Goal: Task Accomplishment & Management: Manage account settings

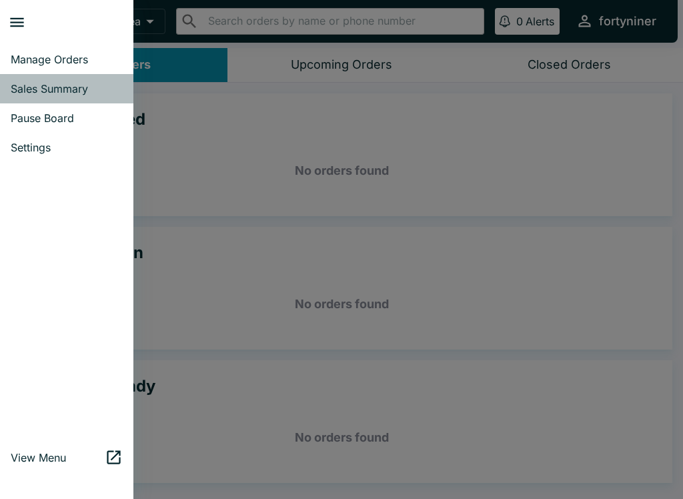
click at [63, 79] on link "Sales Summary" at bounding box center [66, 88] width 133 height 29
select select "03:00"
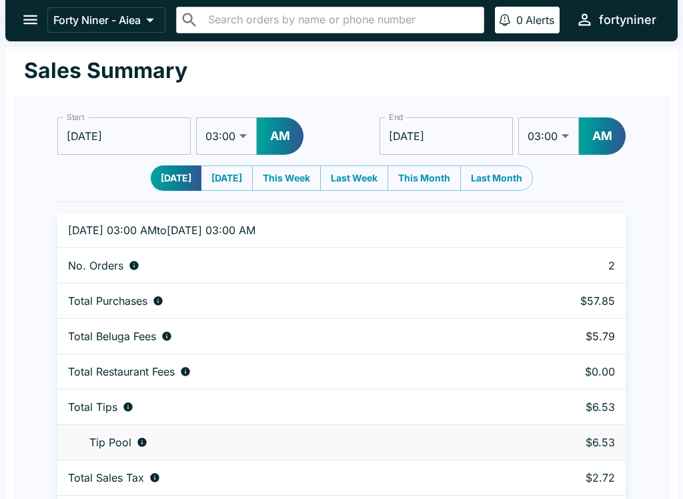
scroll to position [1, 0]
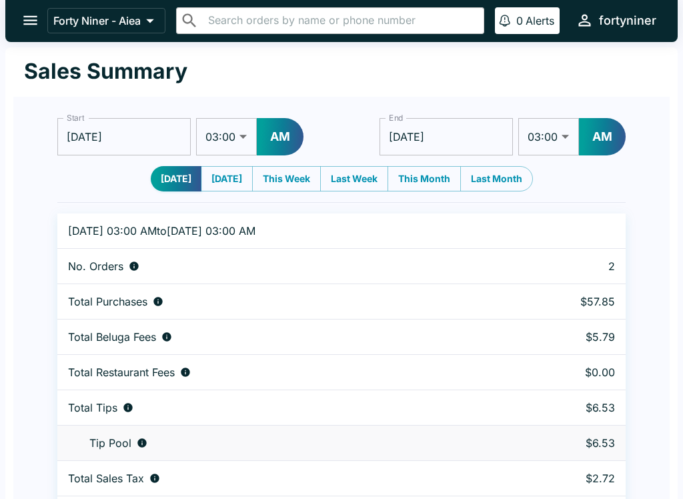
click at [27, 21] on icon "open drawer" at bounding box center [30, 20] width 14 height 9
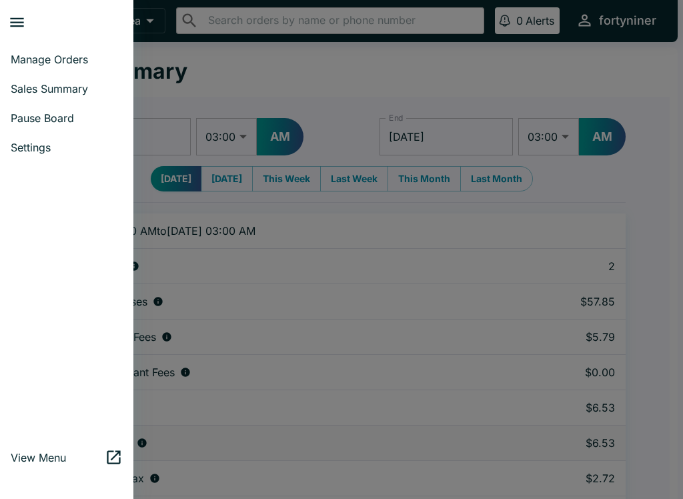
click at [41, 85] on span "Sales Summary" at bounding box center [67, 88] width 112 height 13
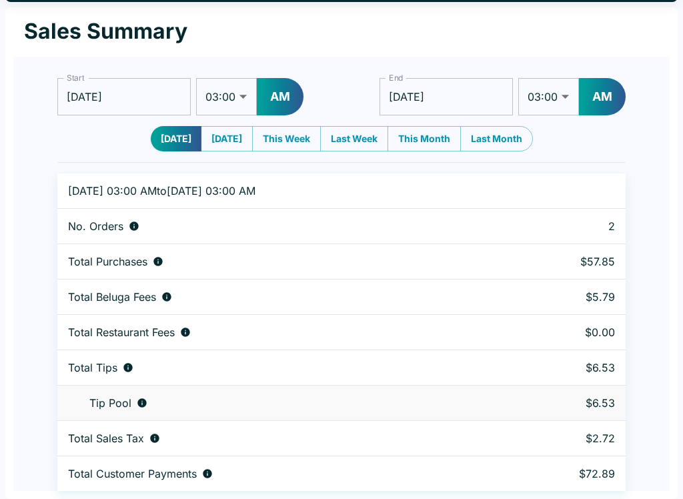
scroll to position [0, 0]
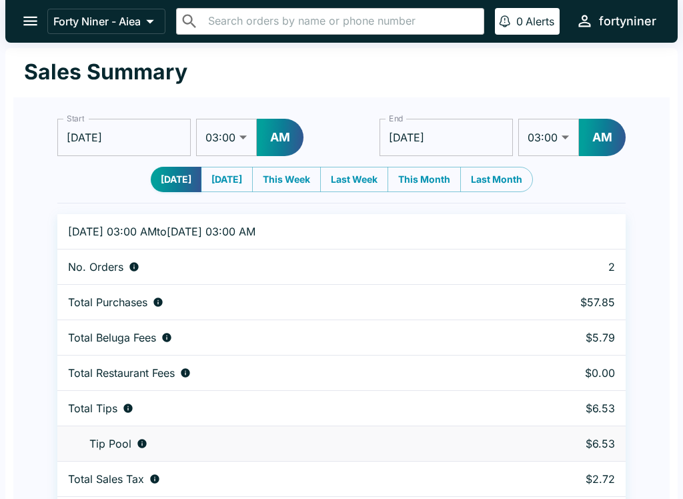
click at [25, 15] on icon "open drawer" at bounding box center [30, 21] width 18 height 18
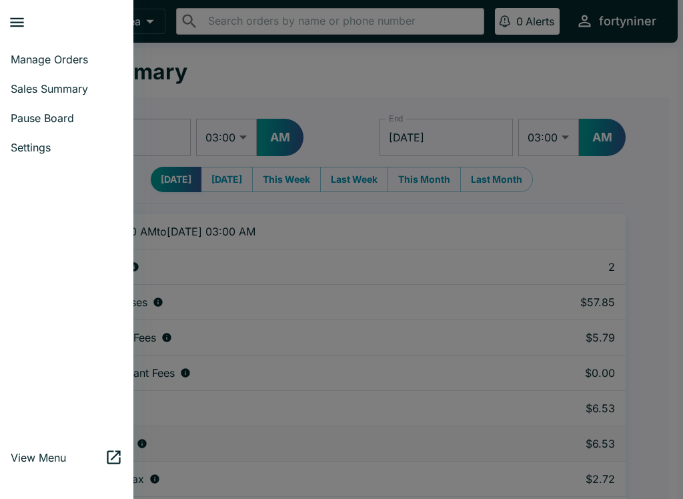
click at [44, 117] on span "Pause Board" at bounding box center [67, 117] width 112 height 13
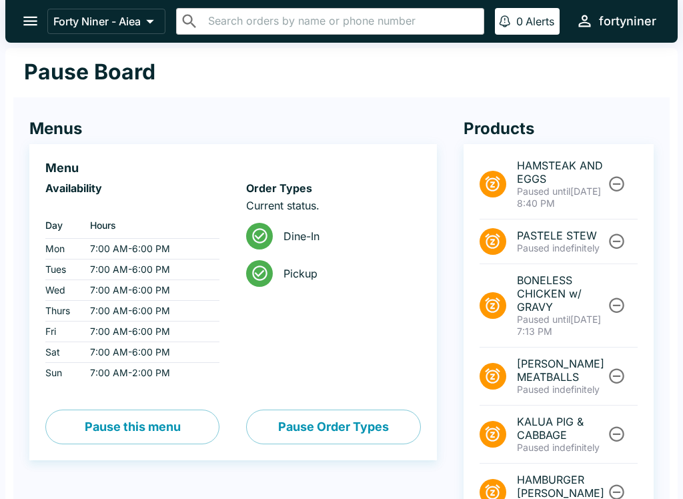
click at [616, 184] on icon "Unpause" at bounding box center [616, 184] width 15 height 15
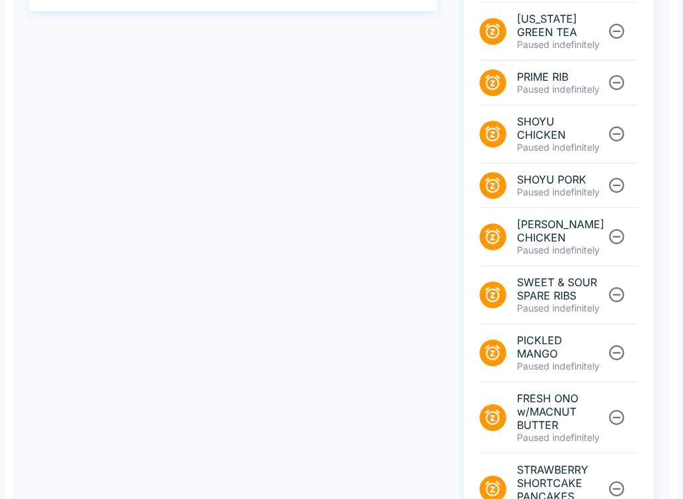
scroll to position [504, 0]
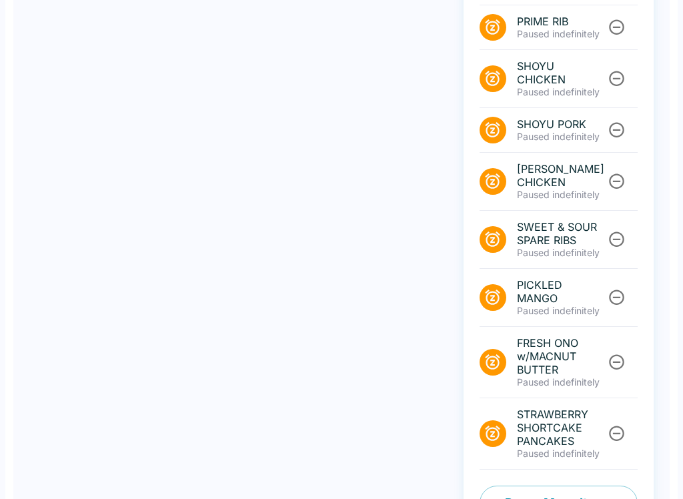
click at [506, 486] on button "Pause Menu Items" at bounding box center [559, 503] width 158 height 35
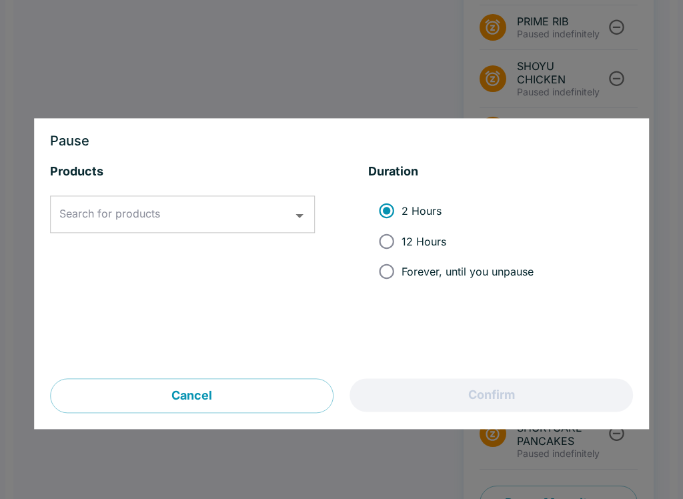
click at [374, 240] on input "12 Hours" at bounding box center [387, 241] width 30 height 30
radio input "true"
click at [177, 208] on input "Search for products" at bounding box center [172, 214] width 233 height 25
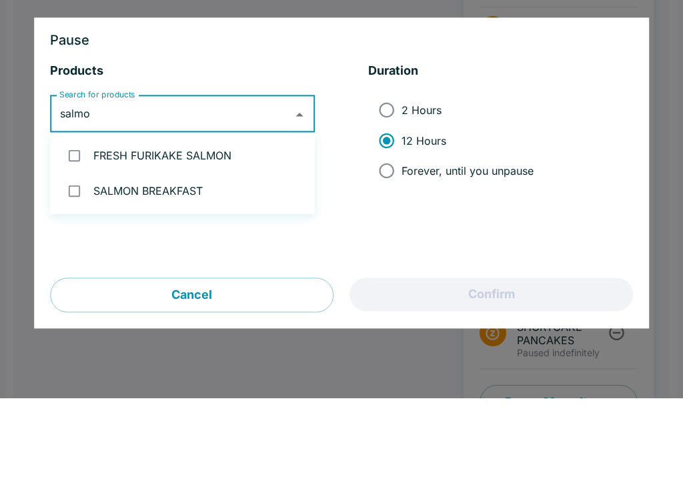
type input "salmon"
click at [165, 274] on li "SALMON BREAKFAST" at bounding box center [182, 291] width 265 height 35
checkbox input "true"
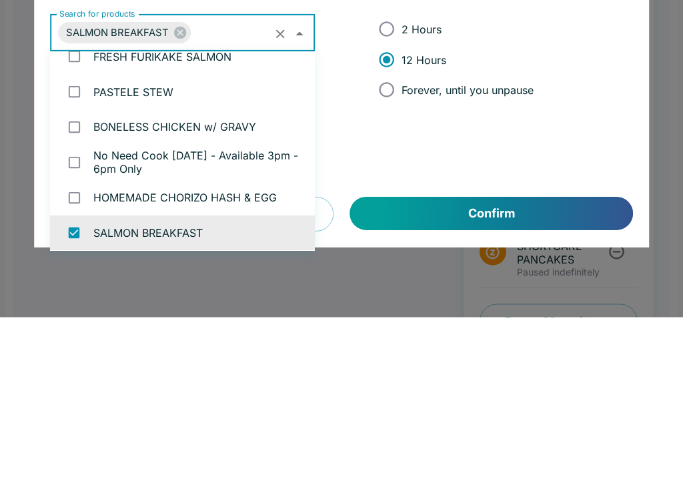
click at [423, 193] on div "Products Search for products SALMON BREAKFAST Search for products Duration 2 Ho…" at bounding box center [341, 271] width 583 height 215
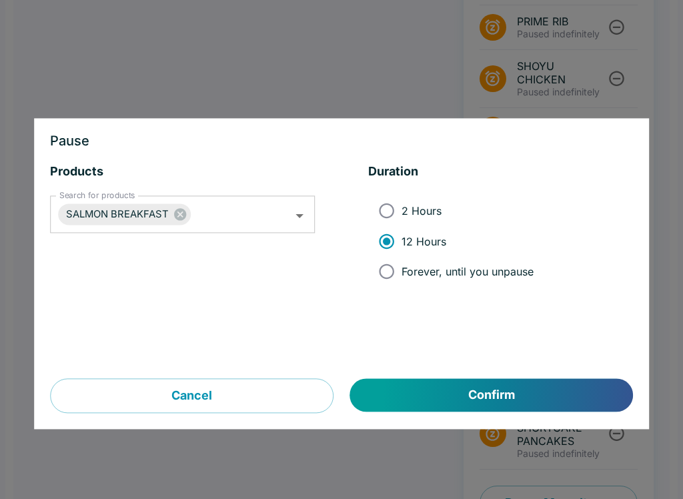
click at [423, 388] on button "Confirm" at bounding box center [491, 395] width 283 height 33
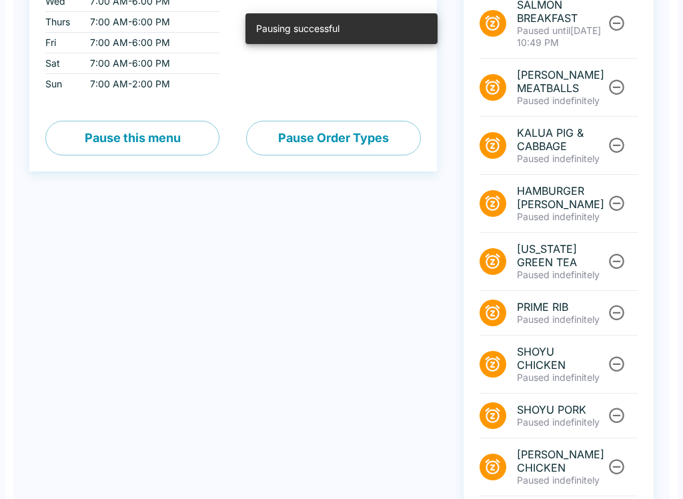
scroll to position [0, 0]
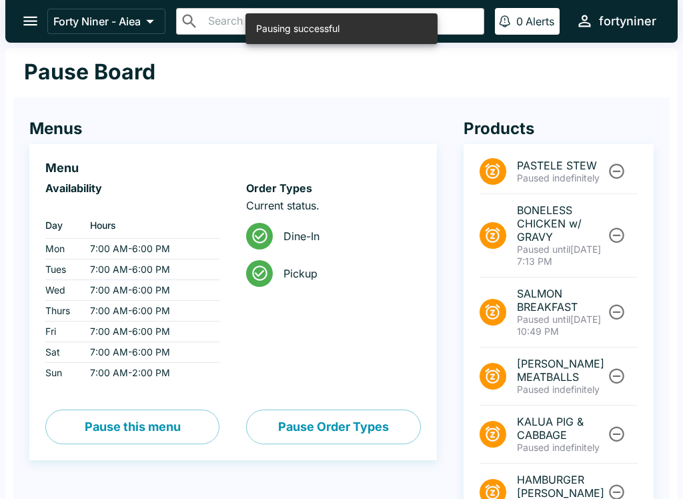
click at [43, 8] on div "Forty Niner - Aiea ​ ​ 0 Alerts fortyniner" at bounding box center [341, 21] width 673 height 43
click at [27, 18] on icon "open drawer" at bounding box center [30, 21] width 14 height 9
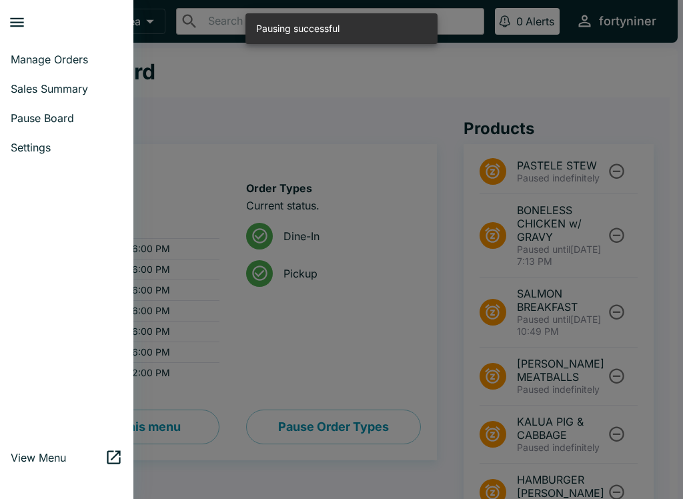
click at [59, 45] on link "Manage Orders" at bounding box center [66, 59] width 133 height 29
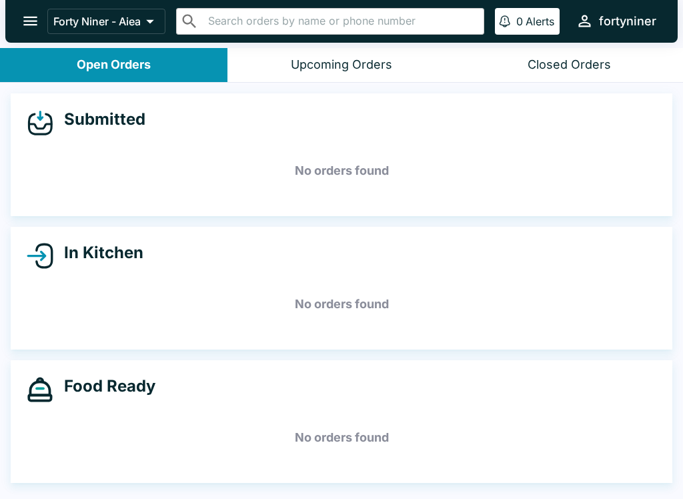
click at [16, 32] on div "Forty Niner - Aiea ​ ​ 0 Alerts fortyniner" at bounding box center [341, 21] width 673 height 43
click at [32, 11] on button "open drawer" at bounding box center [30, 21] width 34 height 34
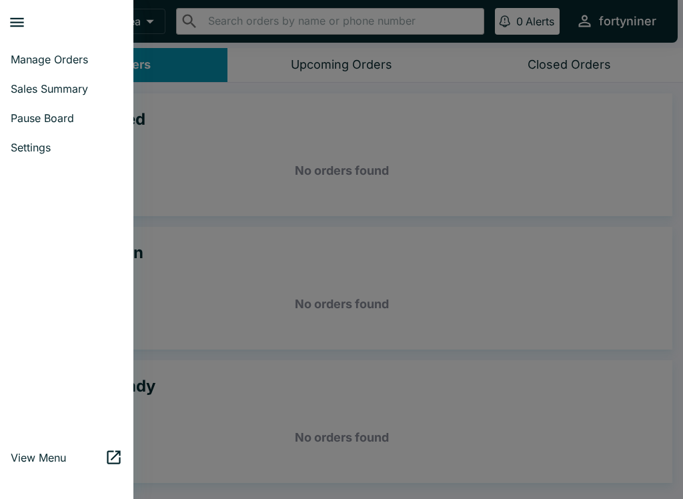
click at [39, 85] on span "Sales Summary" at bounding box center [67, 88] width 112 height 13
select select "03:00"
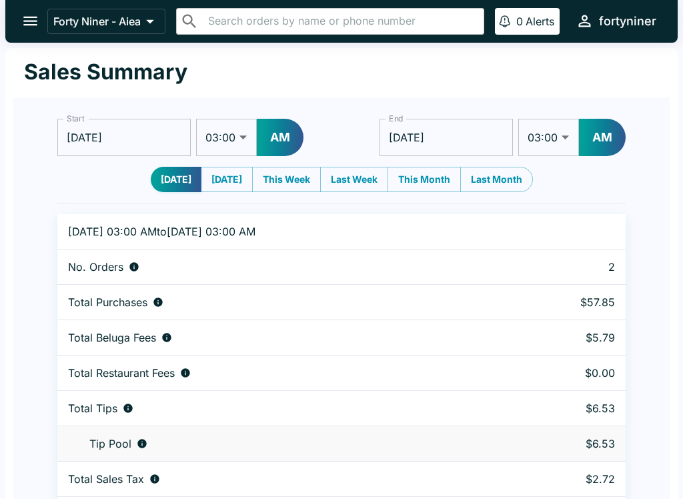
click at [34, 24] on icon "open drawer" at bounding box center [30, 21] width 18 height 18
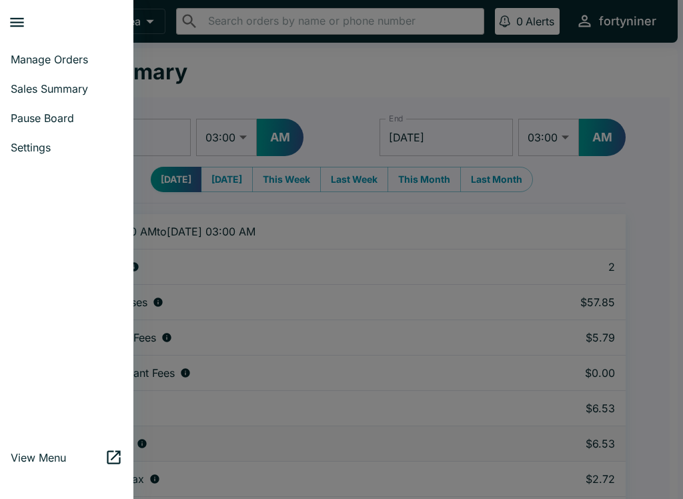
click at [30, 32] on button "close drawer" at bounding box center [17, 22] width 34 height 34
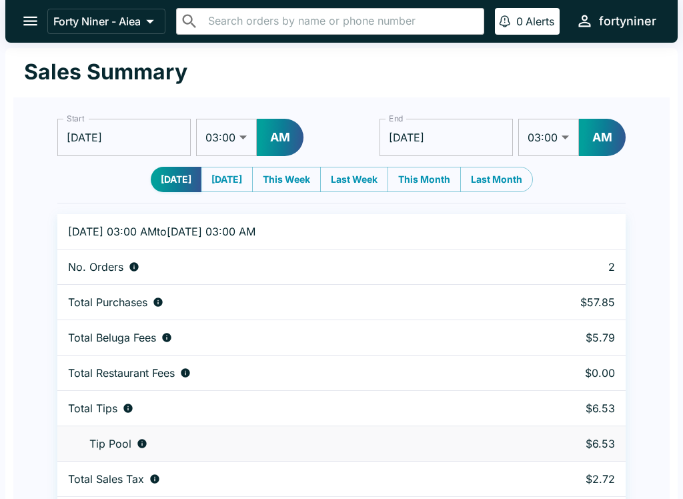
click at [29, 16] on icon "open drawer" at bounding box center [30, 21] width 18 height 18
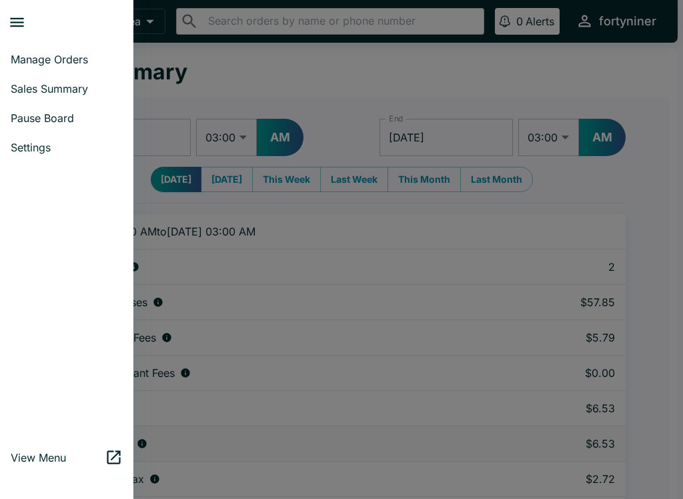
click at [31, 56] on span "Manage Orders" at bounding box center [67, 59] width 112 height 13
